Goal: Task Accomplishment & Management: Manage account settings

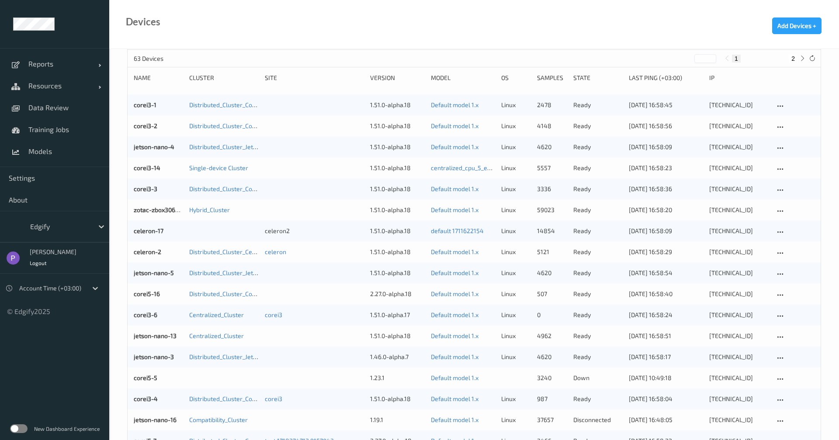
scroll to position [60, 0]
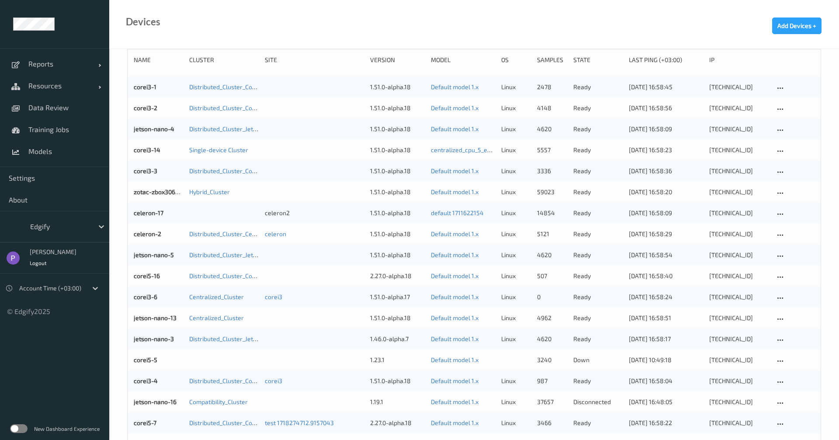
click at [26, 429] on label at bounding box center [18, 428] width 17 height 9
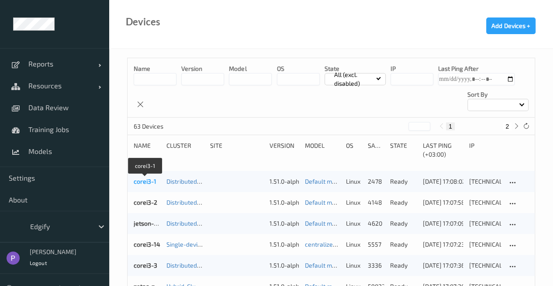
click at [150, 182] on link "corei3-1" at bounding box center [145, 180] width 23 height 7
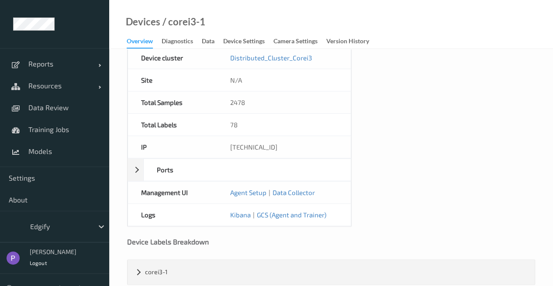
scroll to position [532, 0]
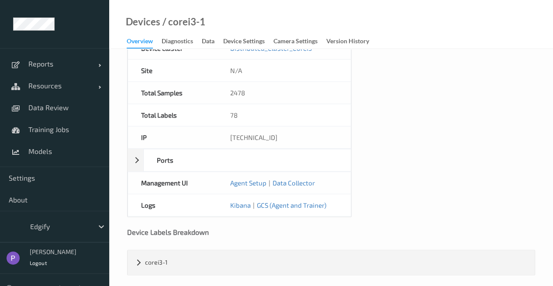
click at [249, 172] on div "Agent Setup | Data Collector" at bounding box center [284, 183] width 134 height 22
click at [251, 179] on link "Agent Setup" at bounding box center [248, 183] width 36 height 8
click at [244, 179] on link "Agent Setup" at bounding box center [248, 183] width 36 height 8
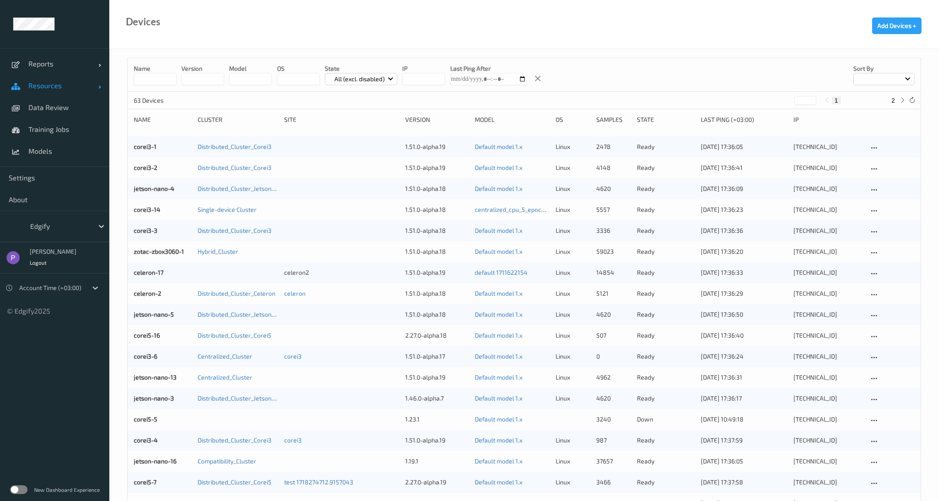
click at [56, 85] on span "Resources" at bounding box center [63, 85] width 70 height 9
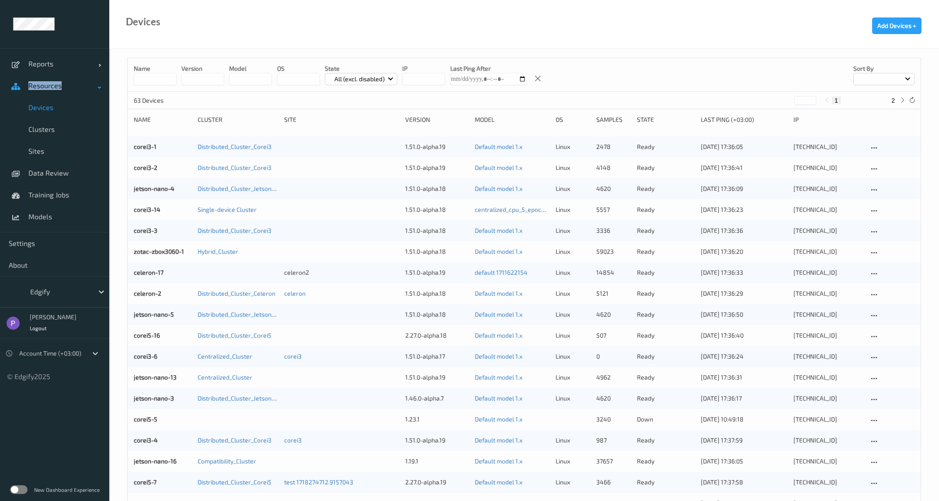
click at [56, 85] on span "Resources" at bounding box center [63, 85] width 70 height 9
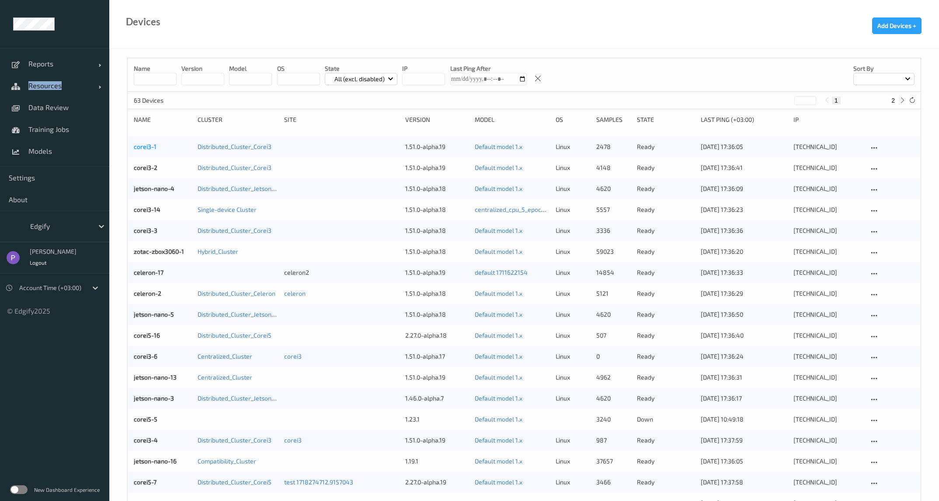
click at [152, 146] on link "corei3-1" at bounding box center [145, 146] width 23 height 7
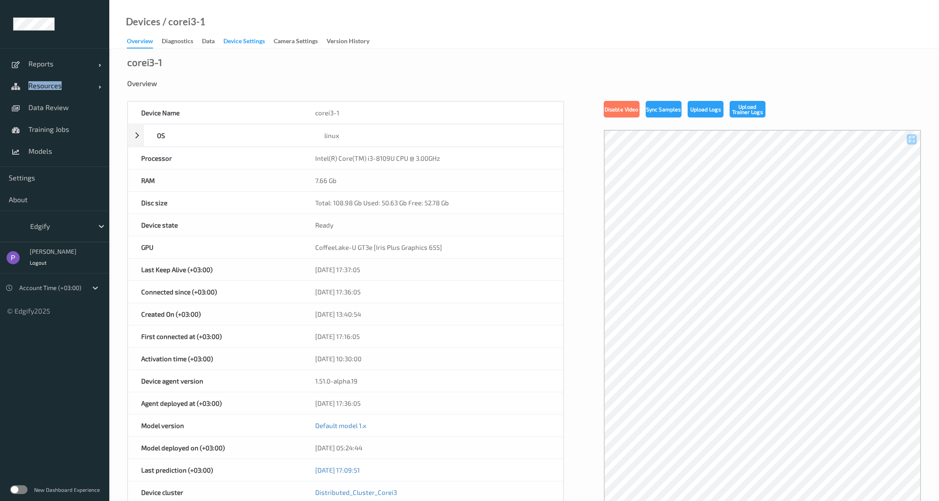
click at [249, 45] on div "Device Settings" at bounding box center [244, 42] width 42 height 11
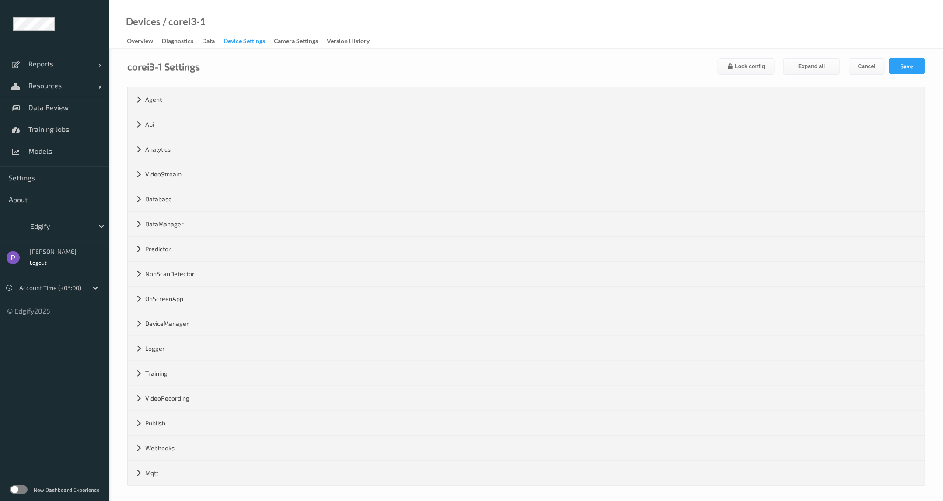
click at [23, 494] on label at bounding box center [18, 490] width 17 height 9
